Goal: Navigation & Orientation: Go to known website

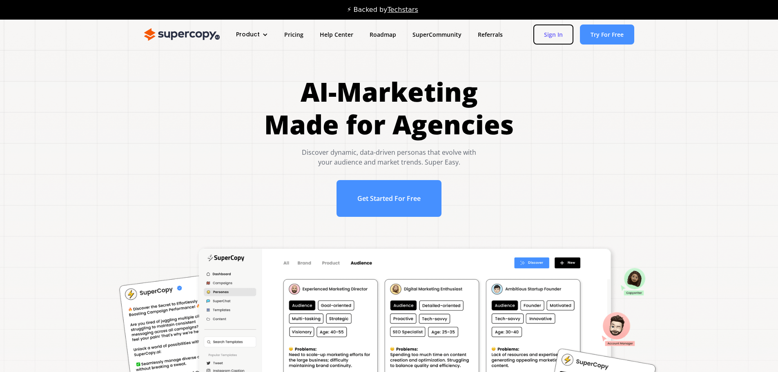
click at [558, 35] on link "Sign In" at bounding box center [554, 35] width 40 height 20
